Goal: Task Accomplishment & Management: Manage account settings

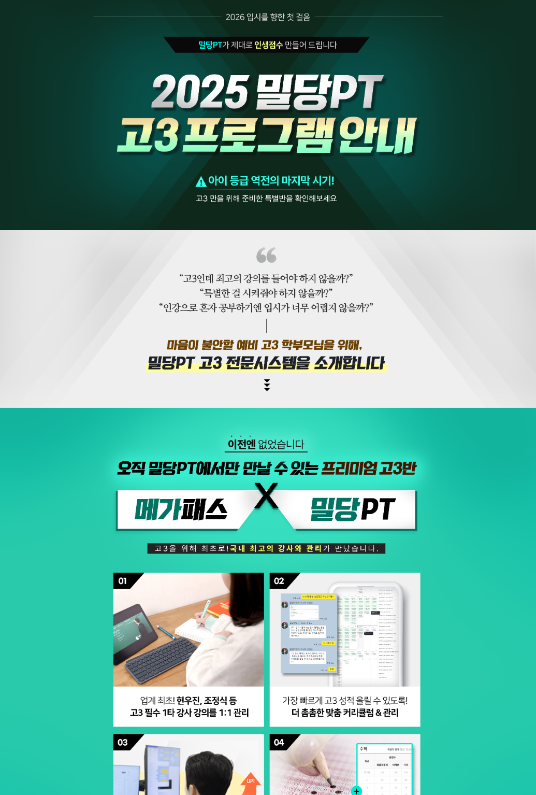
click at [204, 236] on img at bounding box center [268, 501] width 536 height 1003
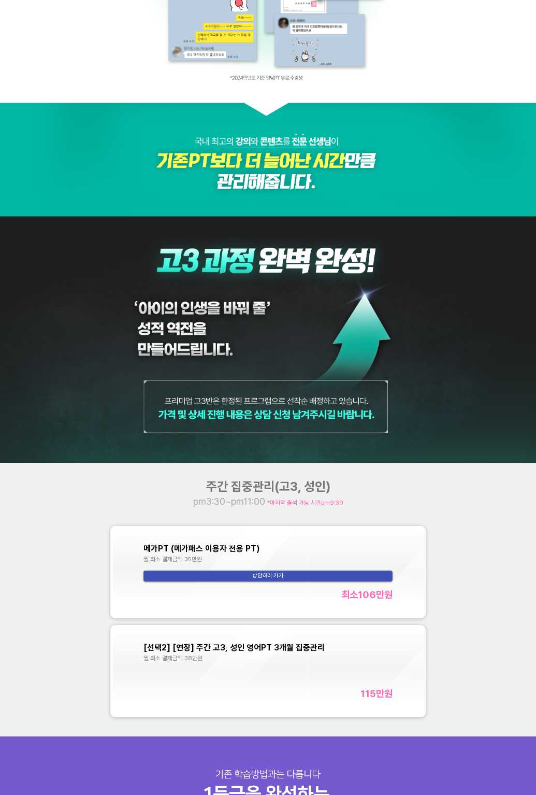
scroll to position [1996, 0]
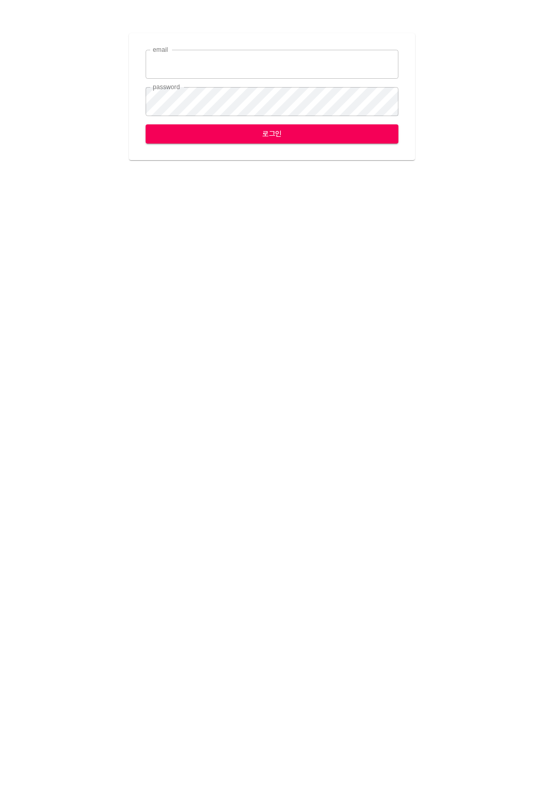
type input "[EMAIL_ADDRESS][DOMAIN_NAME]"
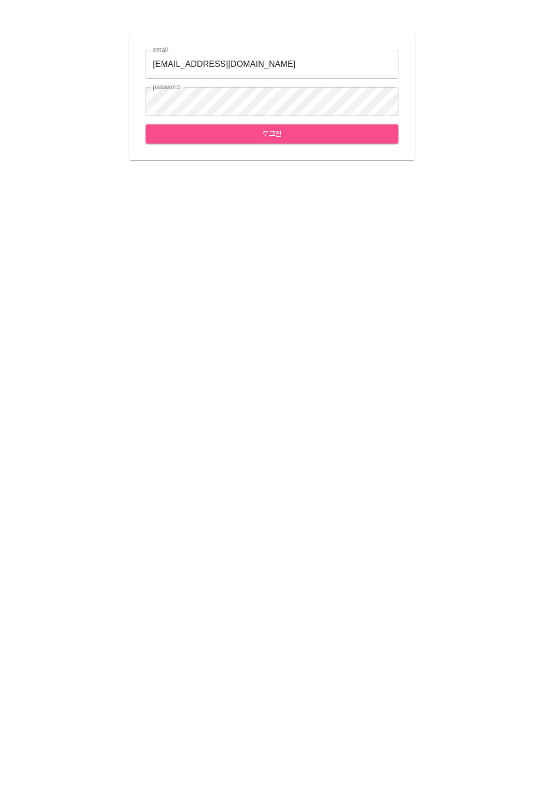
click at [243, 125] on button "로그인" at bounding box center [272, 133] width 253 height 19
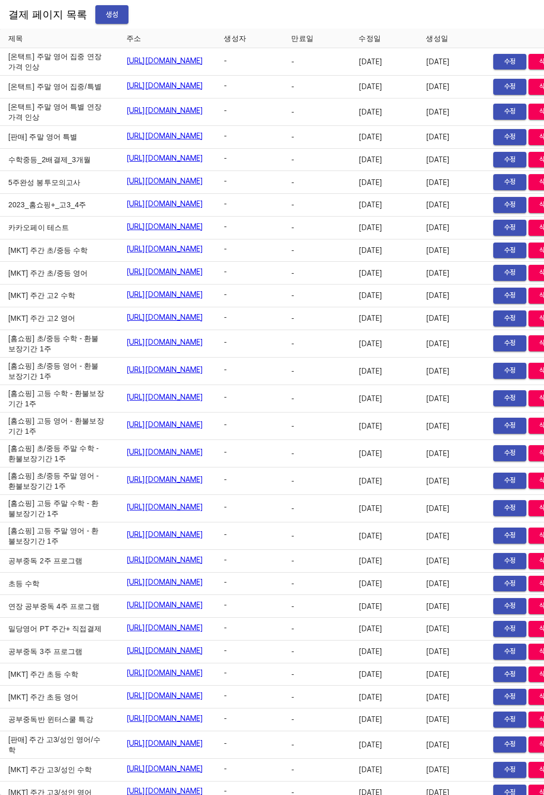
scroll to position [7489, 0]
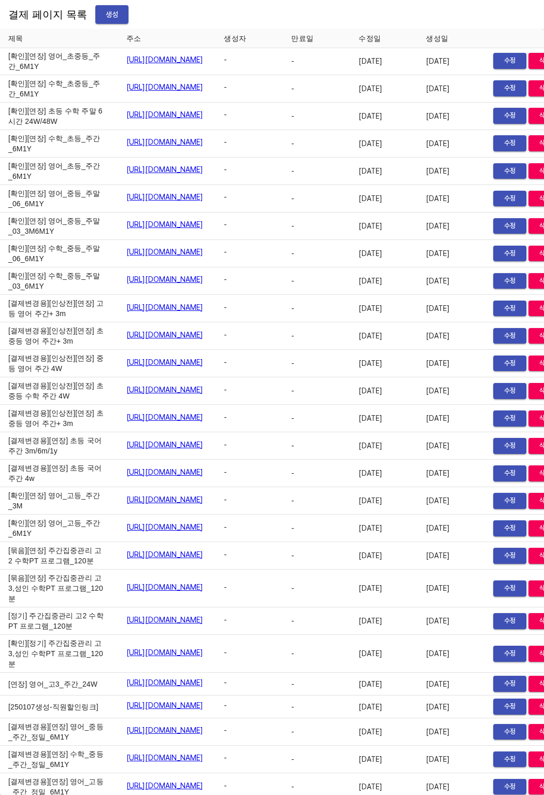
drag, startPoint x: 46, startPoint y: 409, endPoint x: 67, endPoint y: 415, distance: 22.0
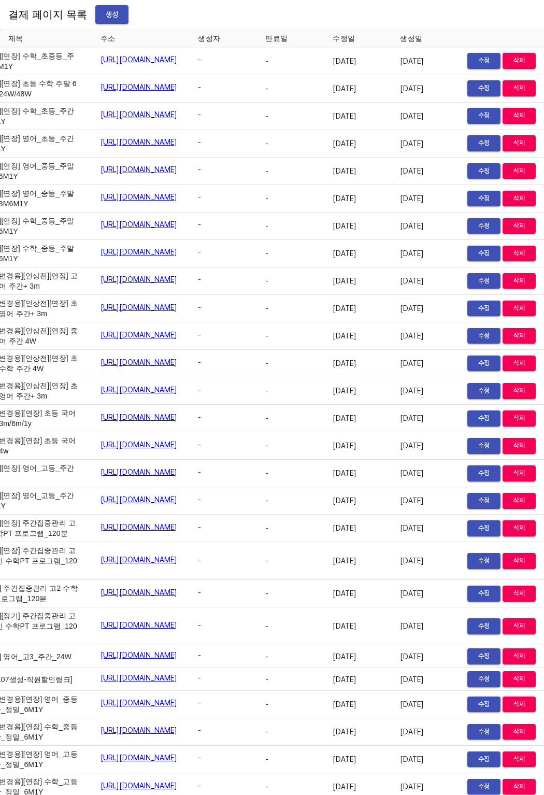
scroll to position [10230, 72]
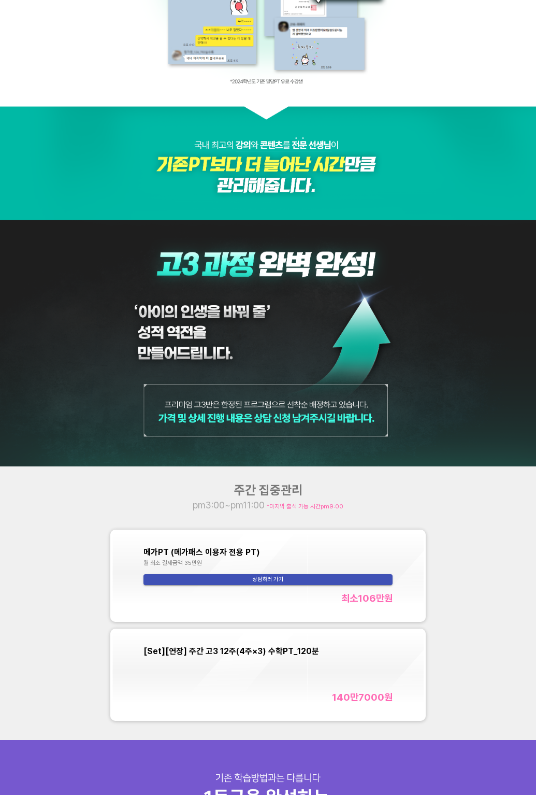
scroll to position [1998, 0]
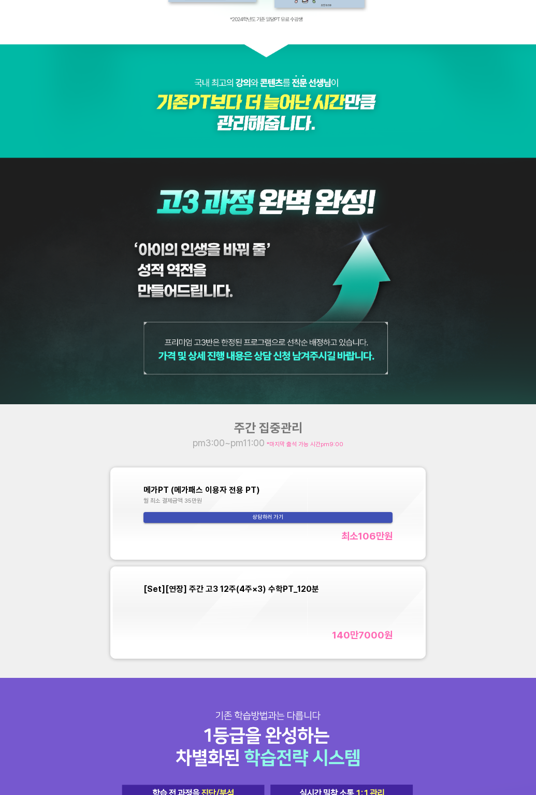
drag, startPoint x: 131, startPoint y: 82, endPoint x: 217, endPoint y: 3, distance: 117.3
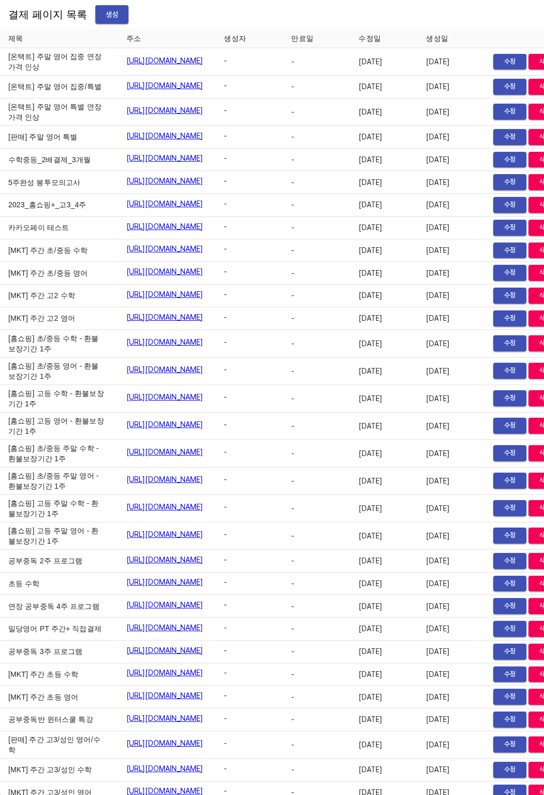
scroll to position [10230, 0]
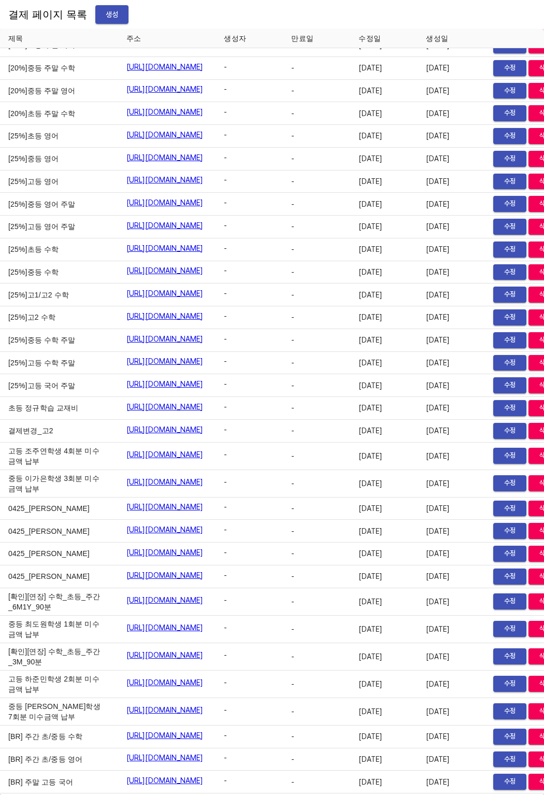
drag, startPoint x: 11, startPoint y: 398, endPoint x: 54, endPoint y: 417, distance: 47.3
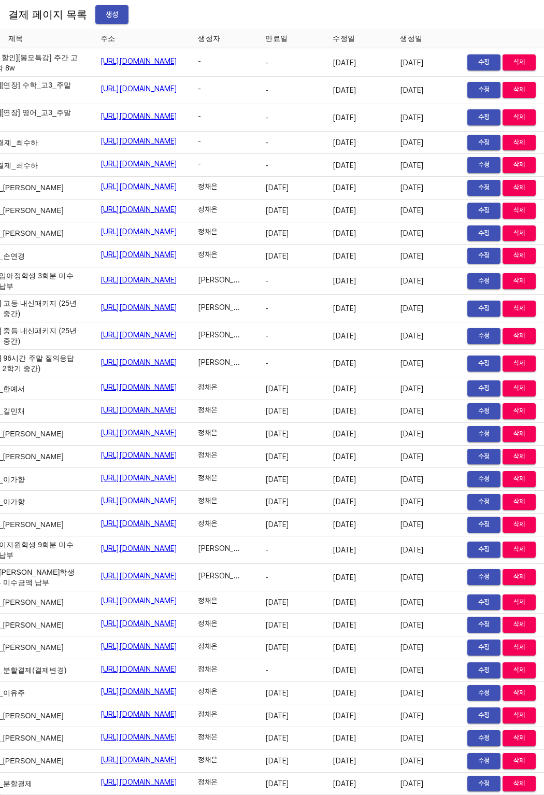
scroll to position [13804, 0]
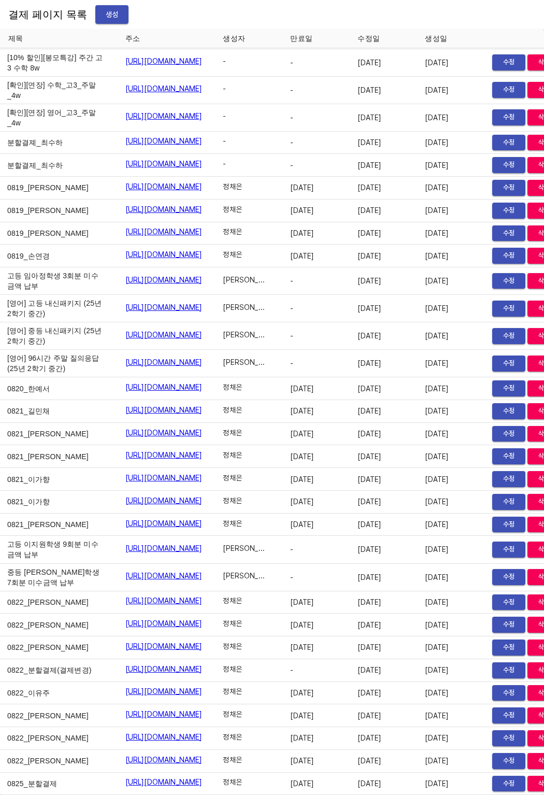
scroll to position [13804, 0]
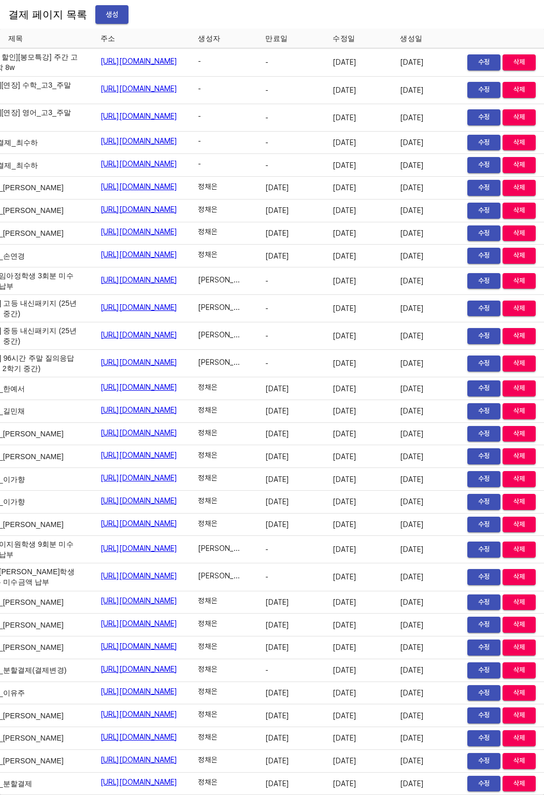
drag, startPoint x: 191, startPoint y: 461, endPoint x: 241, endPoint y: 466, distance: 51.1
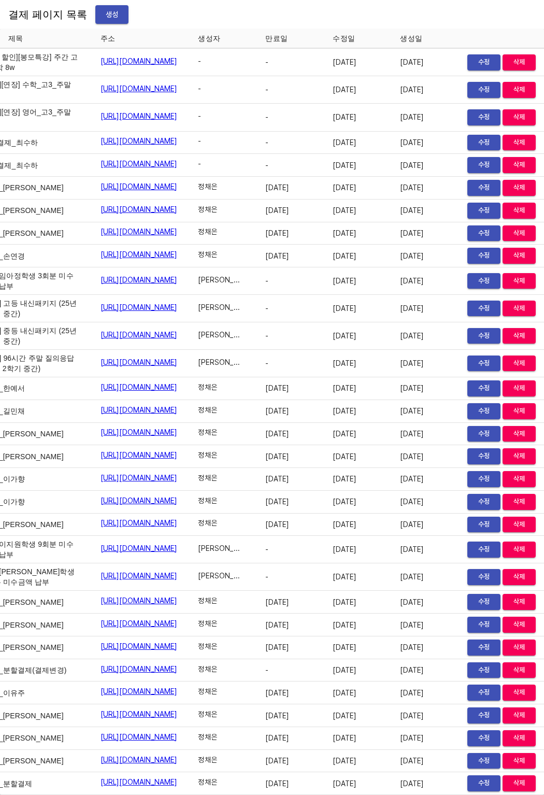
scroll to position [13804, 72]
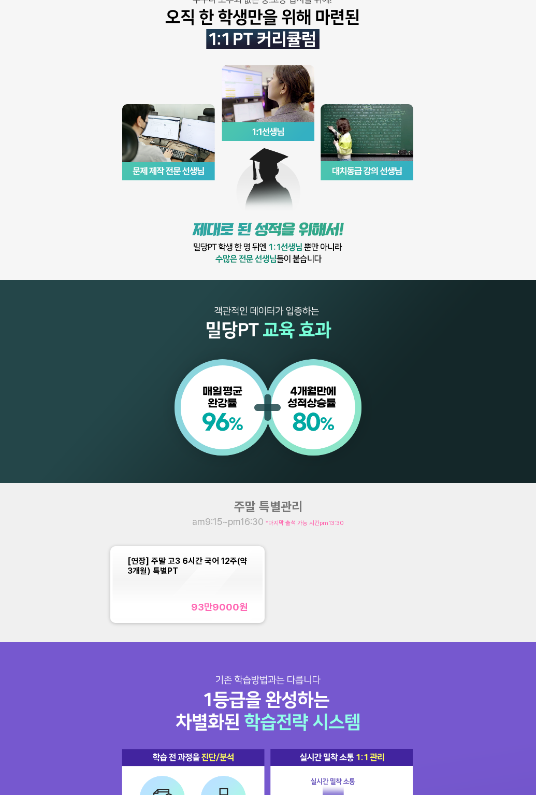
scroll to position [249, 0]
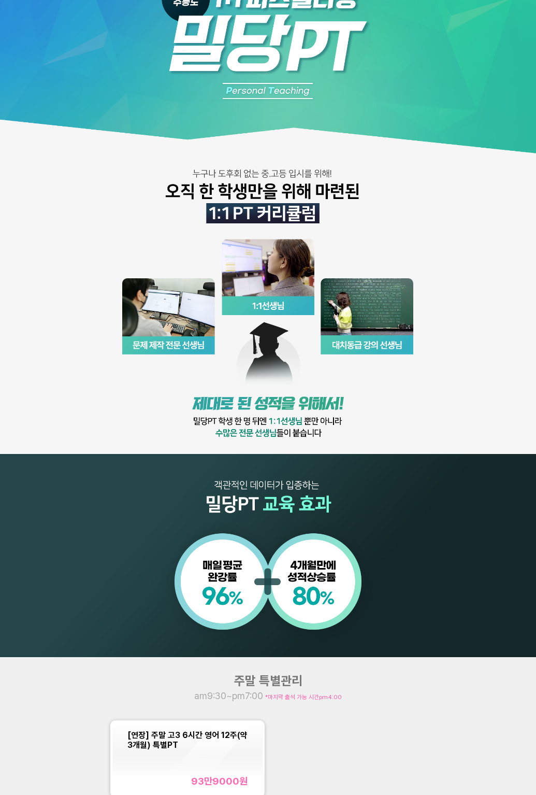
scroll to position [263, 0]
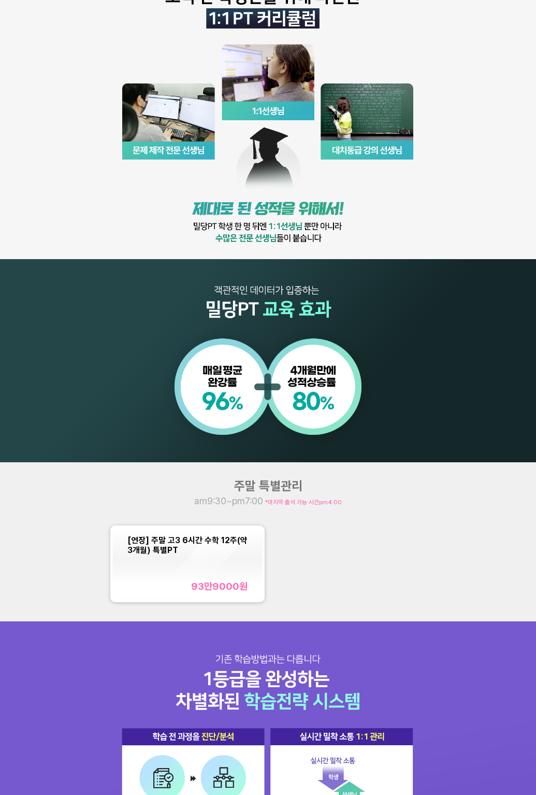
scroll to position [306, 0]
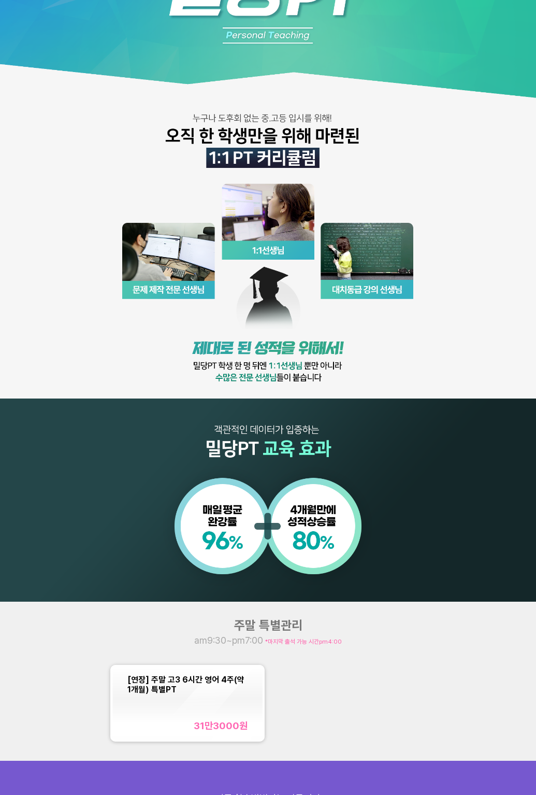
scroll to position [187, 0]
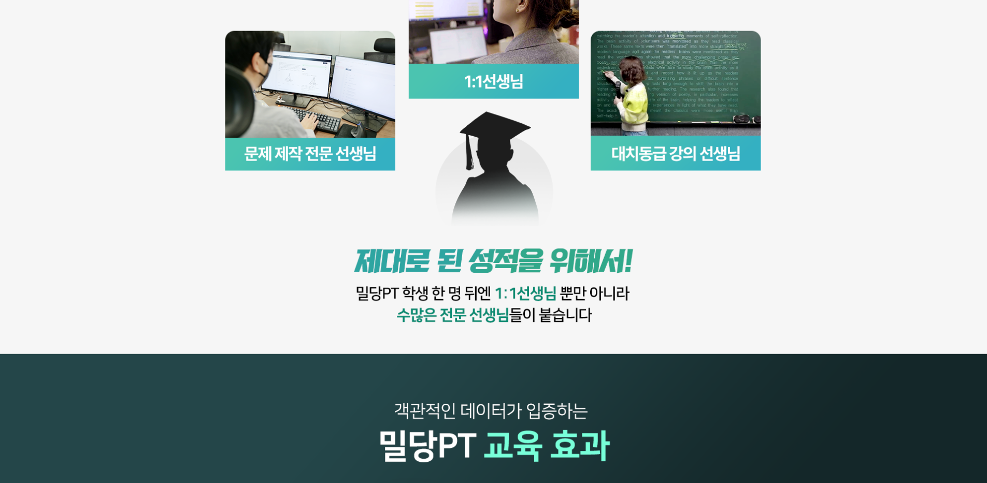
scroll to position [1288, 0]
